Goal: Information Seeking & Learning: Learn about a topic

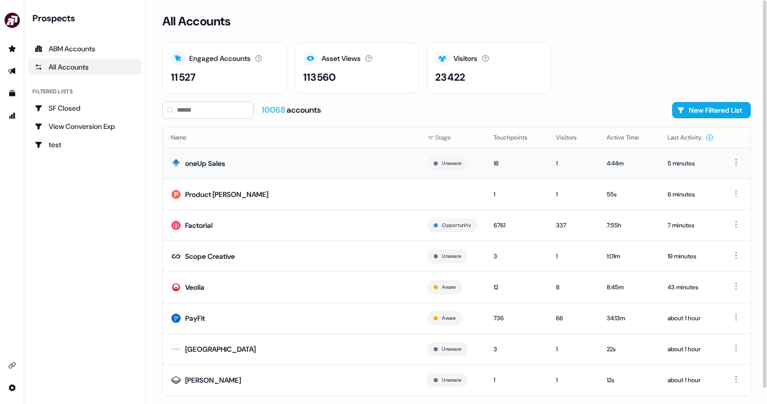
click at [255, 164] on td "oneUp Sales" at bounding box center [291, 163] width 256 height 31
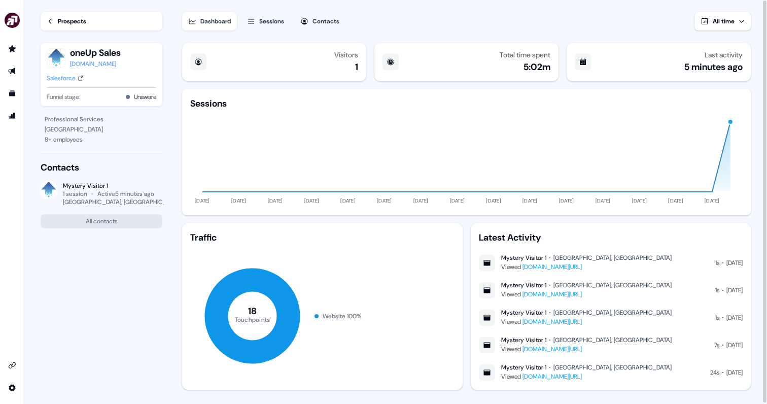
click at [99, 64] on div "[DOMAIN_NAME]" at bounding box center [95, 64] width 51 height 10
click at [52, 26] on link "Prospects" at bounding box center [102, 21] width 122 height 18
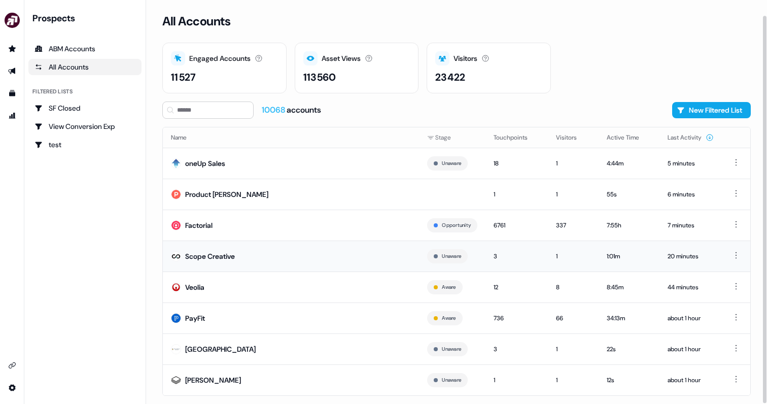
scroll to position [16, 0]
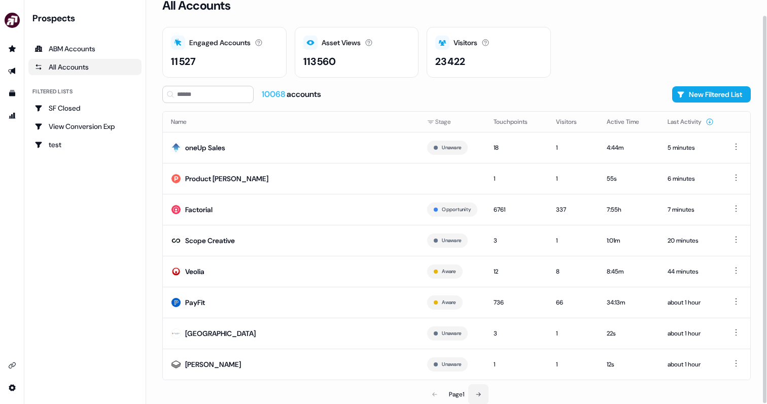
click at [482, 394] on icon at bounding box center [478, 394] width 6 height 6
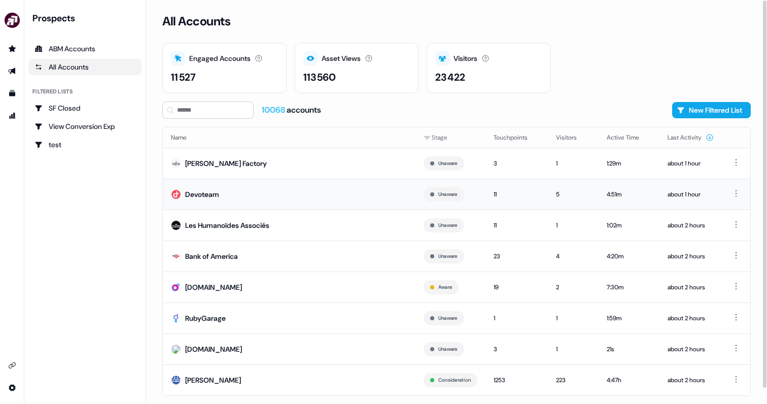
click at [281, 187] on td "Devoteam" at bounding box center [289, 194] width 253 height 31
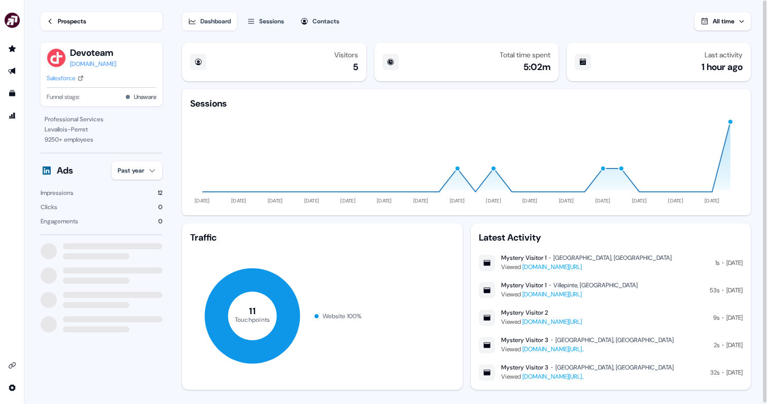
click at [73, 12] on div "Prospects Devoteam devoteam.com Salesforce Funnel stage: Unaware" at bounding box center [102, 57] width 122 height 114
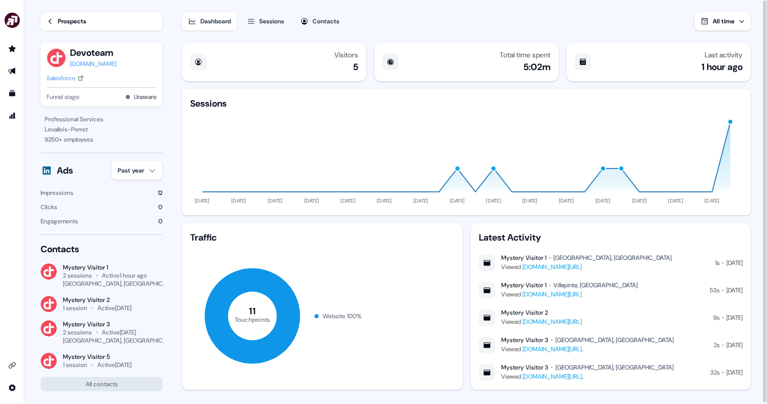
click at [70, 17] on div "Prospects" at bounding box center [72, 21] width 28 height 10
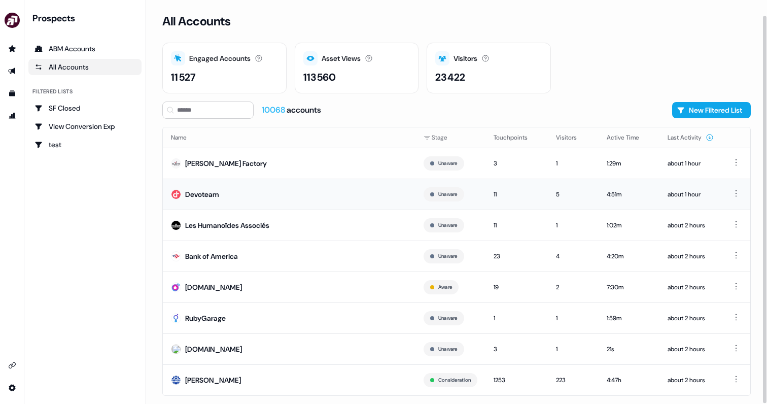
scroll to position [16, 0]
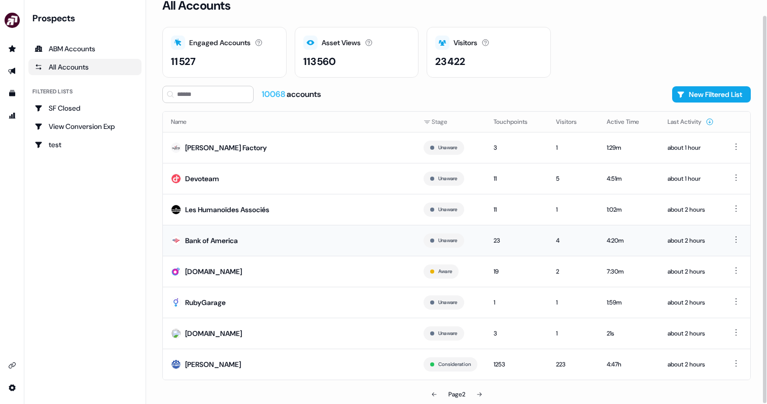
click at [372, 234] on td "Bank of America" at bounding box center [289, 240] width 253 height 31
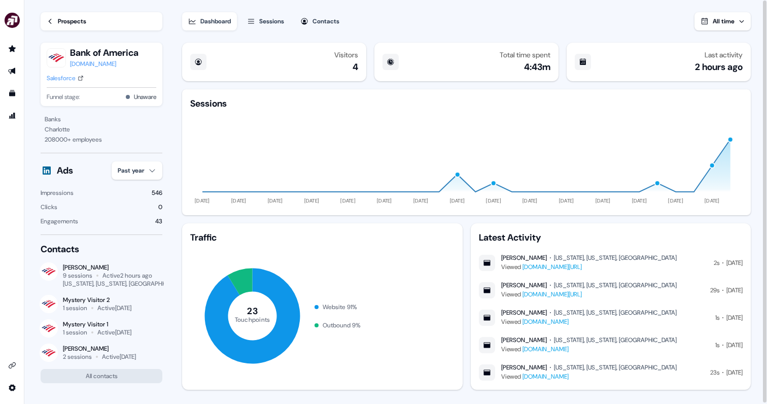
click at [334, 16] on button "Contacts" at bounding box center [319, 21] width 51 height 18
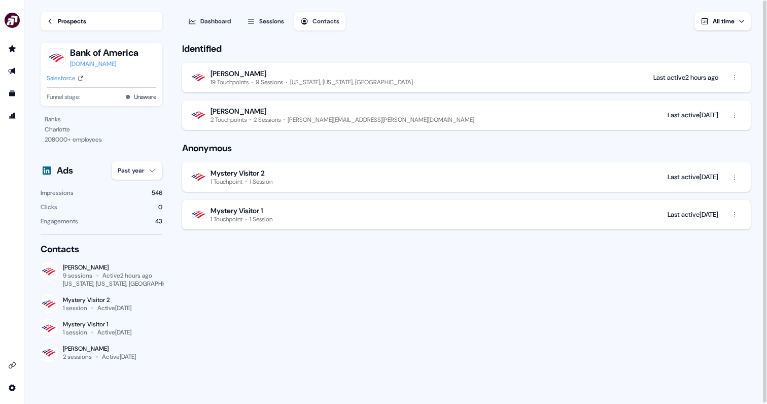
click at [332, 74] on div "Rich Clow" at bounding box center [312, 73] width 202 height 9
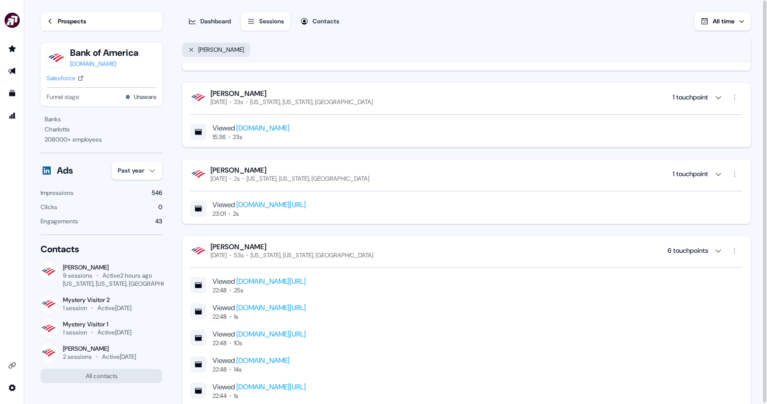
scroll to position [250, 0]
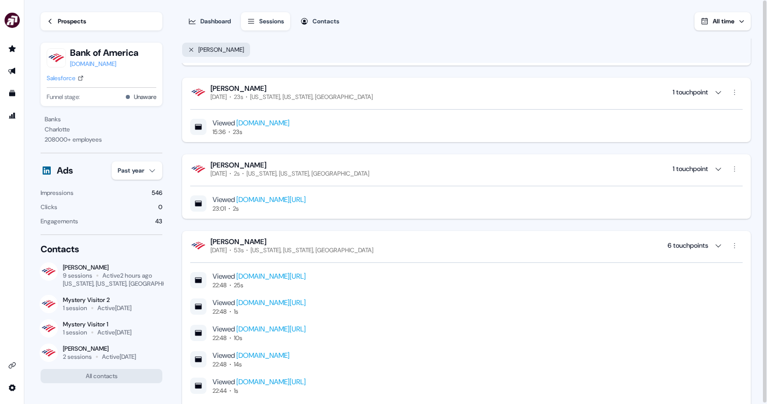
click at [233, 242] on div "Rich Clow" at bounding box center [292, 241] width 163 height 9
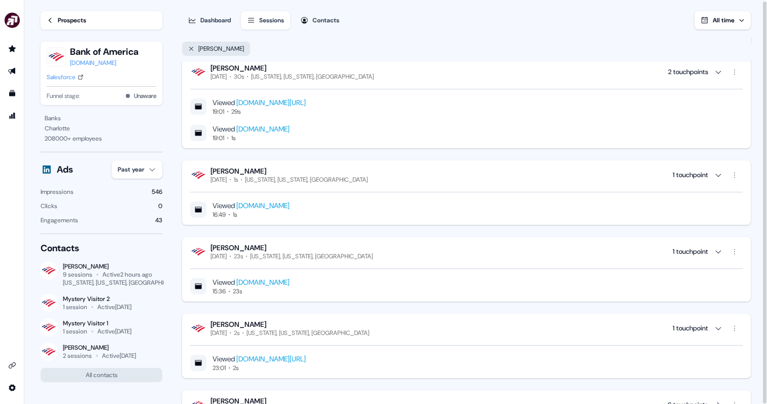
scroll to position [0, 0]
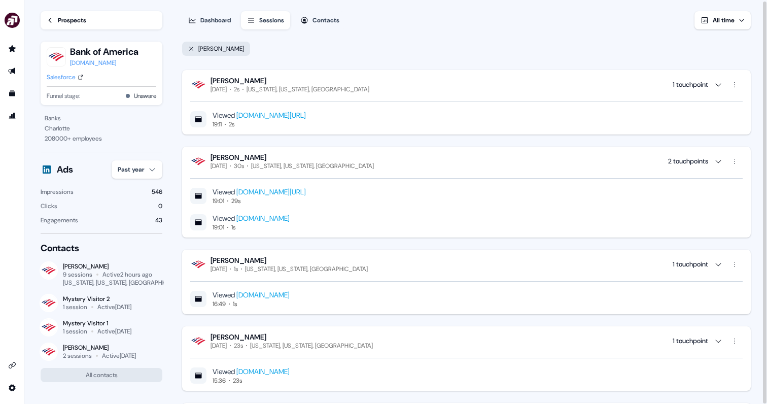
click at [239, 83] on div "Rich Clow" at bounding box center [290, 80] width 159 height 9
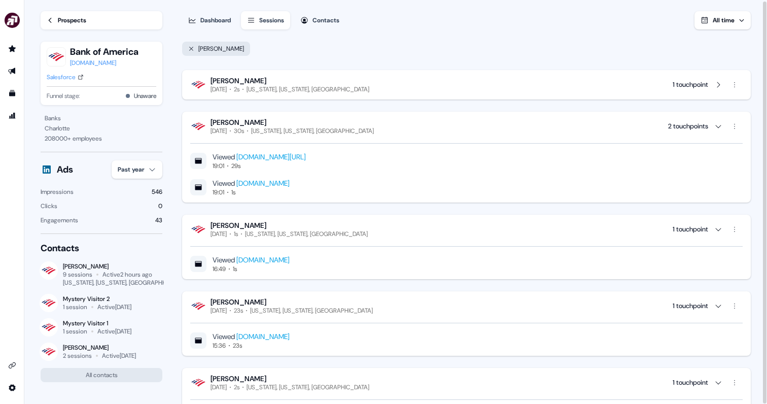
click at [239, 83] on div "Rich Clow" at bounding box center [290, 80] width 159 height 9
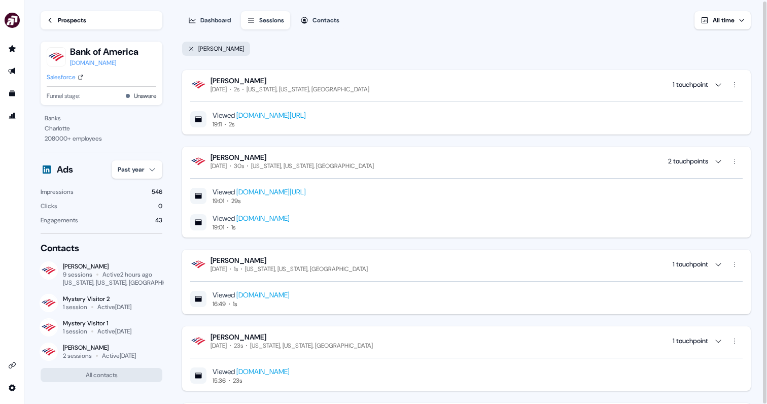
drag, startPoint x: 262, startPoint y: 82, endPoint x: 218, endPoint y: 82, distance: 44.1
click at [218, 82] on div "Rich Clow" at bounding box center [290, 80] width 159 height 9
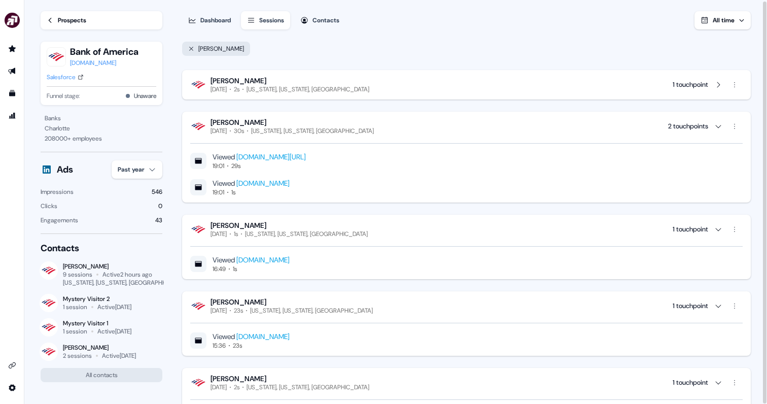
click at [230, 82] on div "Rich Clow" at bounding box center [290, 80] width 159 height 9
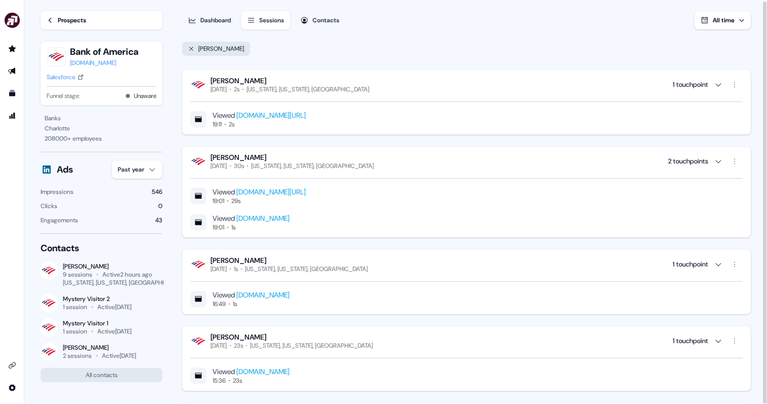
click at [332, 18] on div "Contacts" at bounding box center [326, 20] width 27 height 10
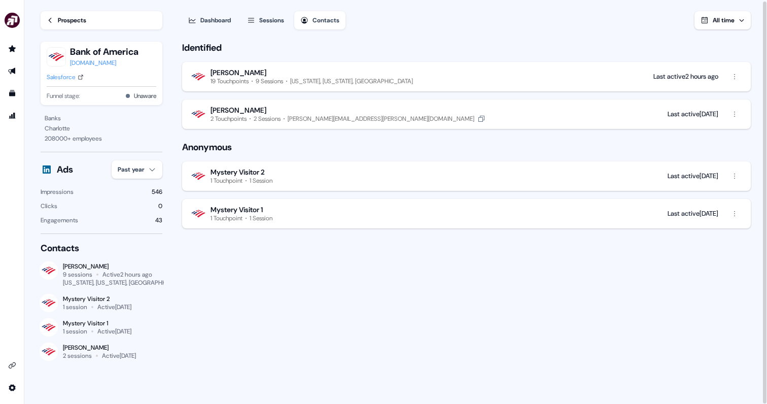
click at [443, 109] on button "Isabelle Garreau 2 Touchpoints 2 Sessions isabelle.garreau@natixis.com Last act…" at bounding box center [466, 113] width 569 height 29
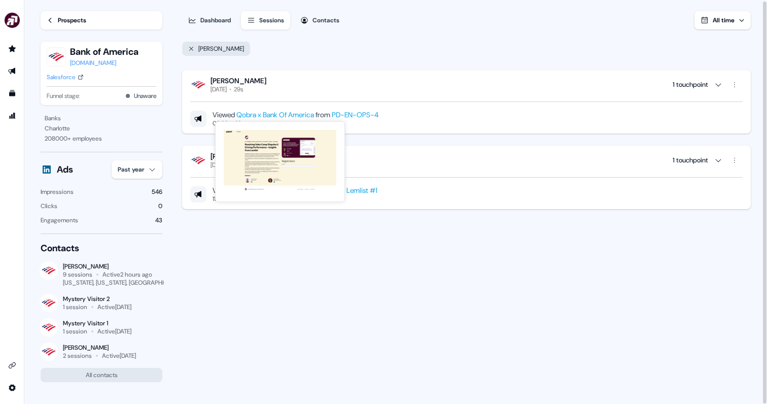
click at [305, 116] on link "Qobra x Bank Of America" at bounding box center [275, 114] width 78 height 9
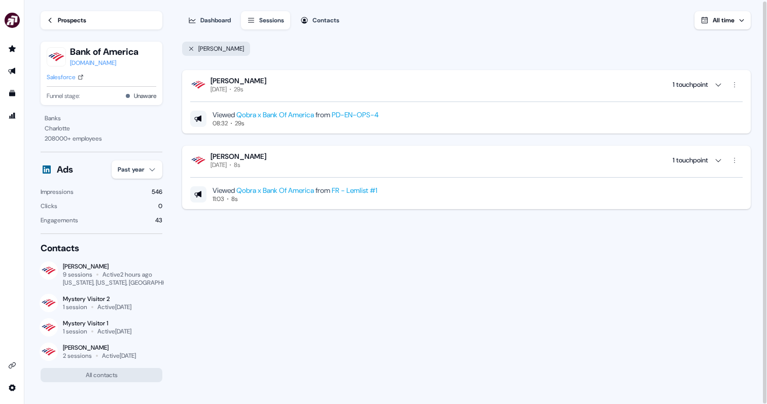
click at [437, 156] on div "Isabelle Garreau Thursday, January 23rd 8s 1 touchpoint" at bounding box center [466, 160] width 553 height 17
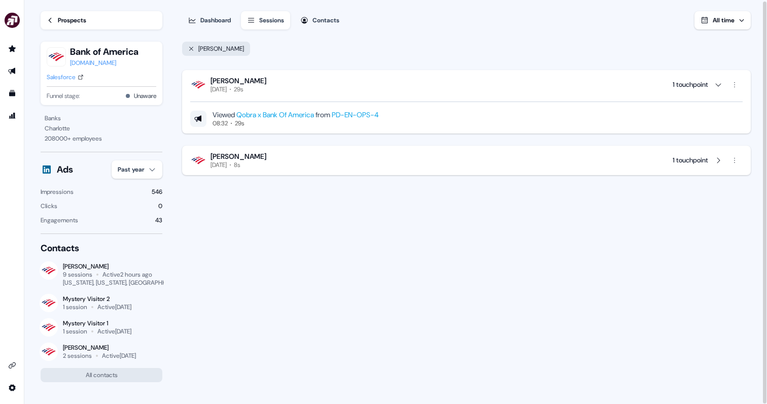
click at [437, 156] on div "Isabelle Garreau Thursday, January 23rd 8s 1 touchpoint" at bounding box center [466, 160] width 553 height 17
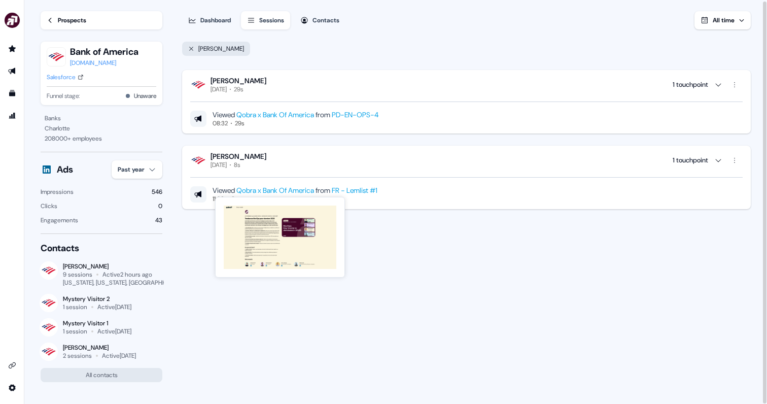
click at [288, 191] on link "Qobra x Bank Of America" at bounding box center [275, 190] width 78 height 9
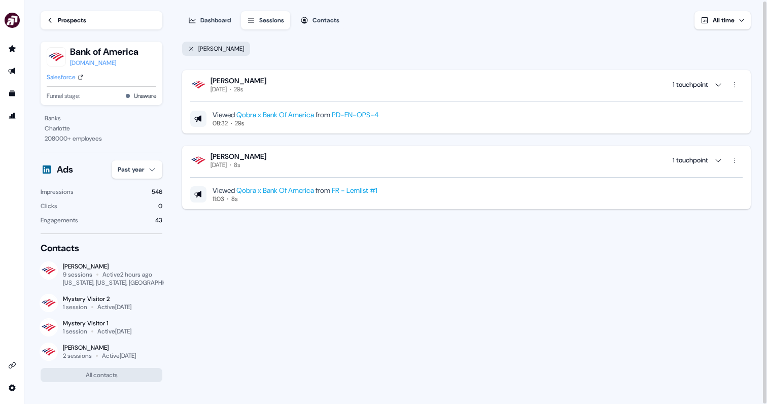
drag, startPoint x: 271, startPoint y: 78, endPoint x: 219, endPoint y: 79, distance: 52.8
click at [219, 79] on div "[PERSON_NAME]" at bounding box center [239, 80] width 56 height 9
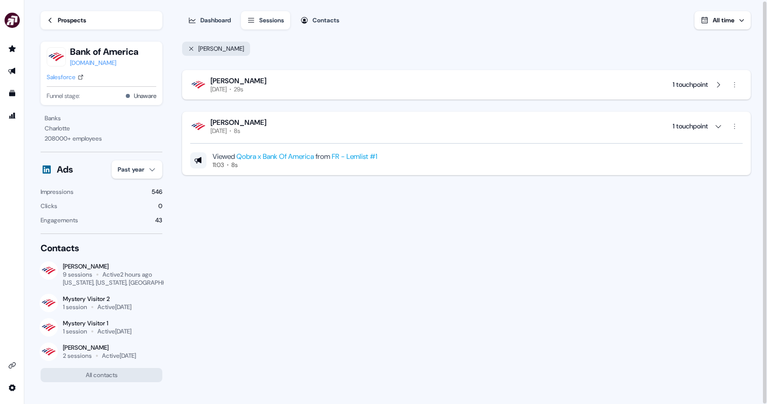
click at [219, 79] on div "[PERSON_NAME]" at bounding box center [239, 80] width 56 height 9
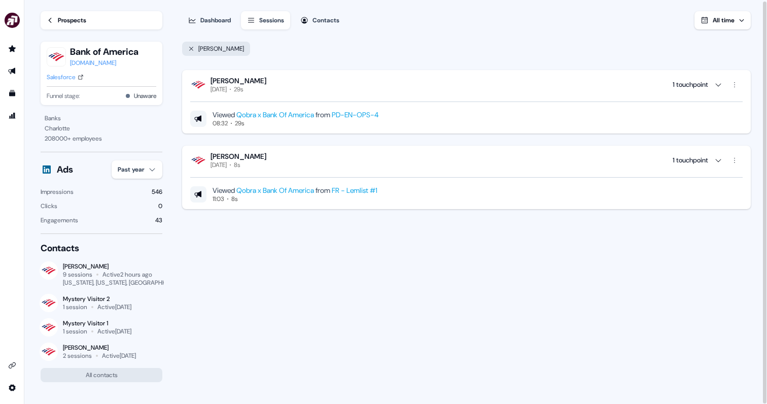
click at [74, 23] on div "Prospects" at bounding box center [72, 20] width 28 height 10
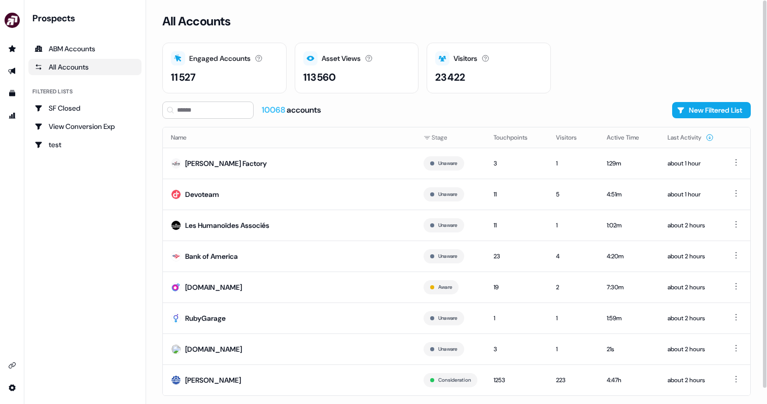
click at [462, 76] on div "23 422" at bounding box center [450, 77] width 30 height 15
click at [434, 59] on div "Visitors Number of unique visitors. 23 422" at bounding box center [489, 68] width 124 height 51
click at [440, 59] on icon at bounding box center [442, 58] width 8 height 8
click at [485, 58] on icon at bounding box center [486, 58] width 7 height 7
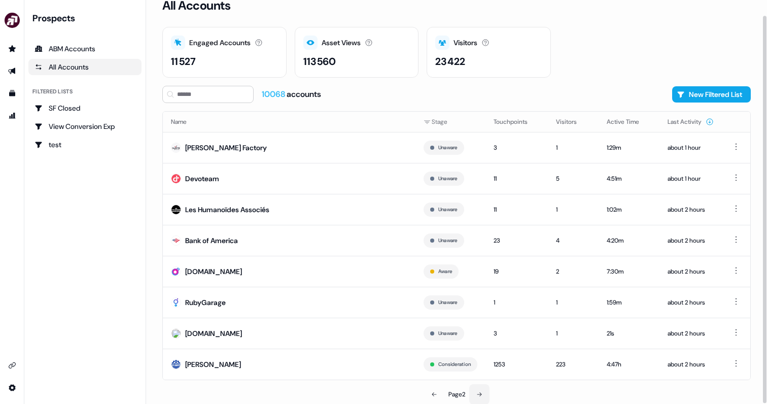
click at [481, 393] on icon at bounding box center [479, 394] width 6 height 6
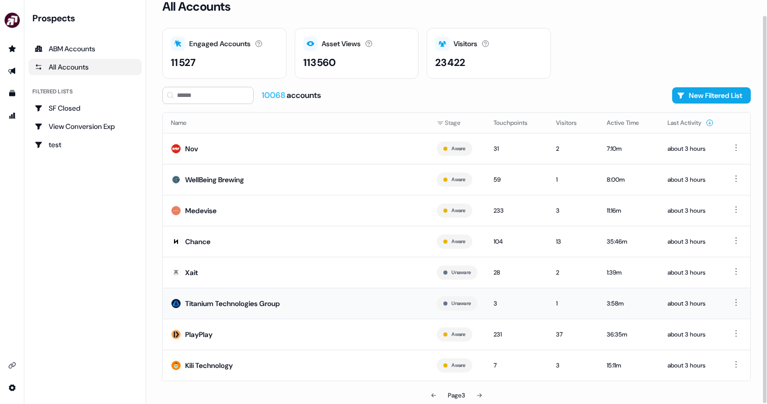
scroll to position [16, 0]
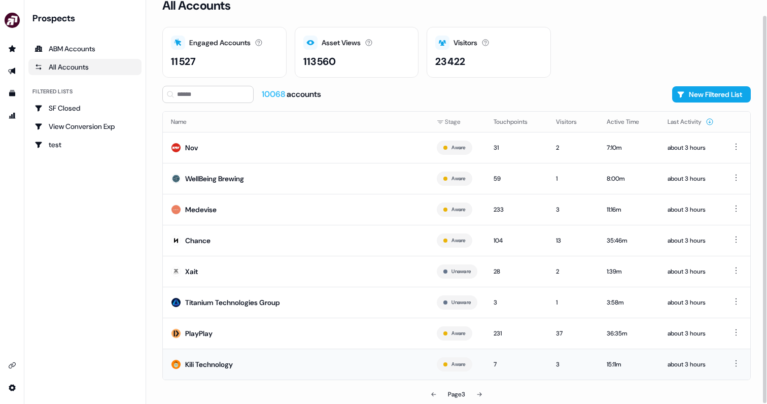
click at [316, 360] on td "Kili Technology" at bounding box center [296, 364] width 266 height 31
